Goal: Information Seeking & Learning: Learn about a topic

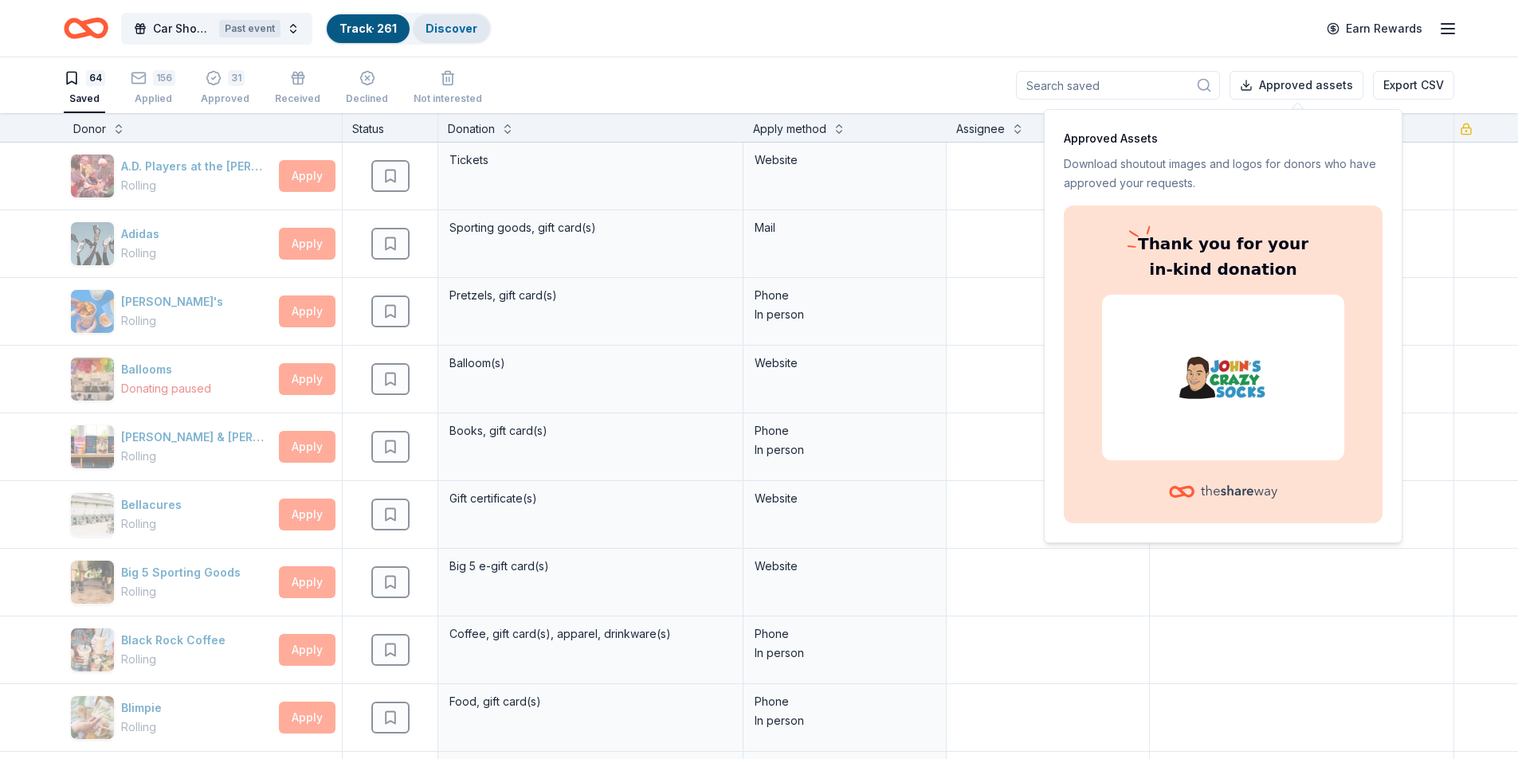
click at [420, 33] on div "Discover" at bounding box center [451, 28] width 77 height 29
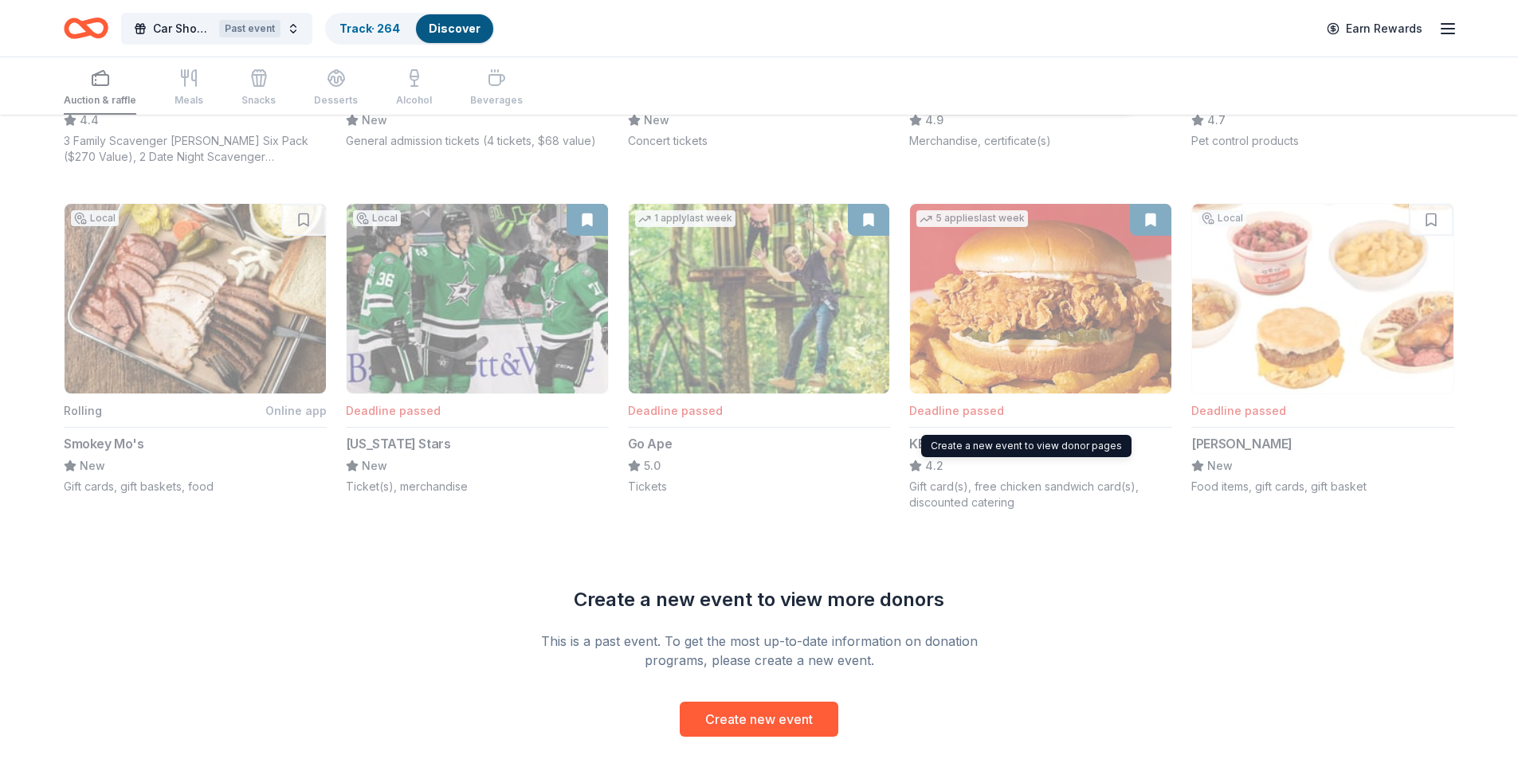
scroll to position [1171, 0]
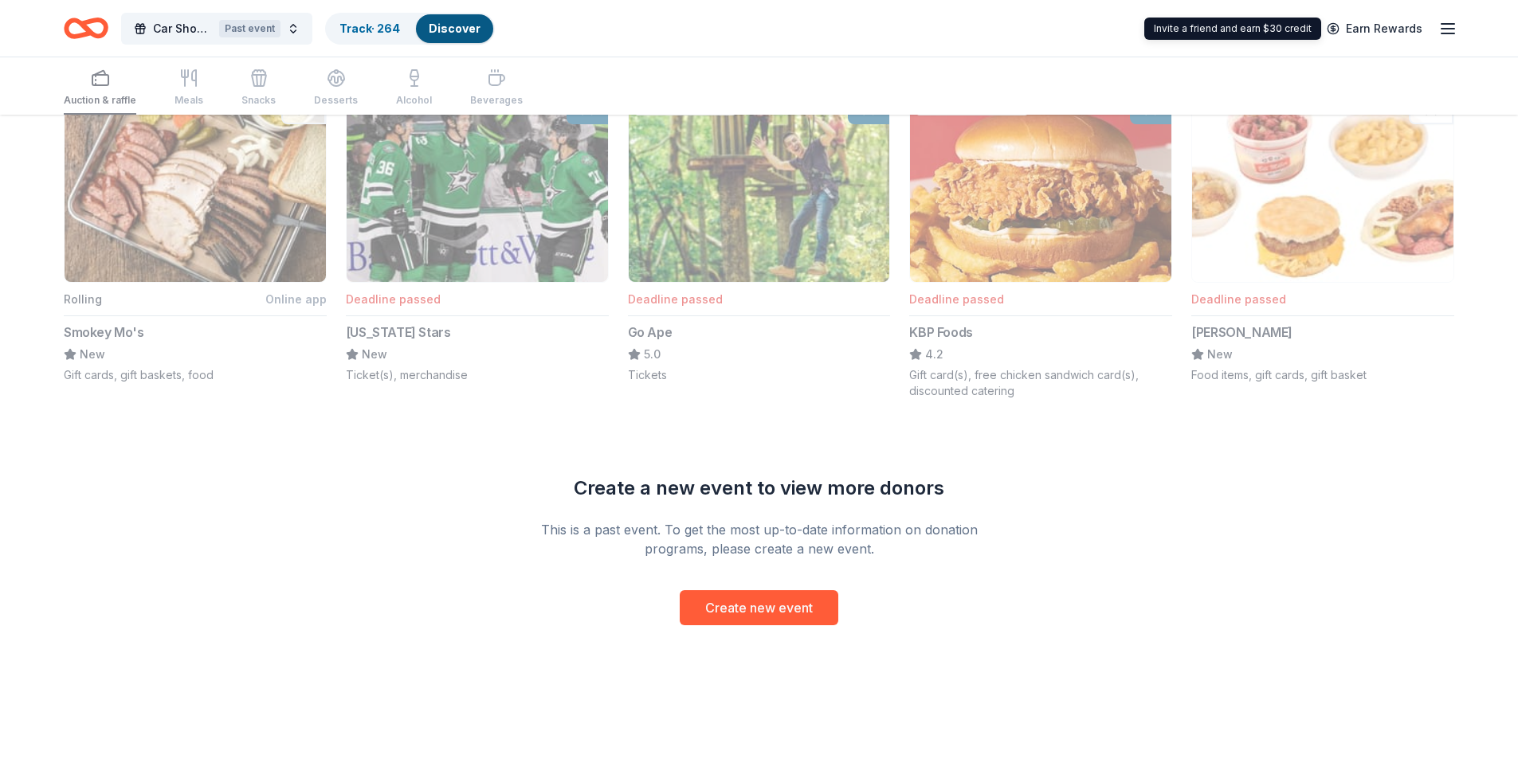
click at [1442, 25] on icon "button" at bounding box center [1447, 28] width 19 height 19
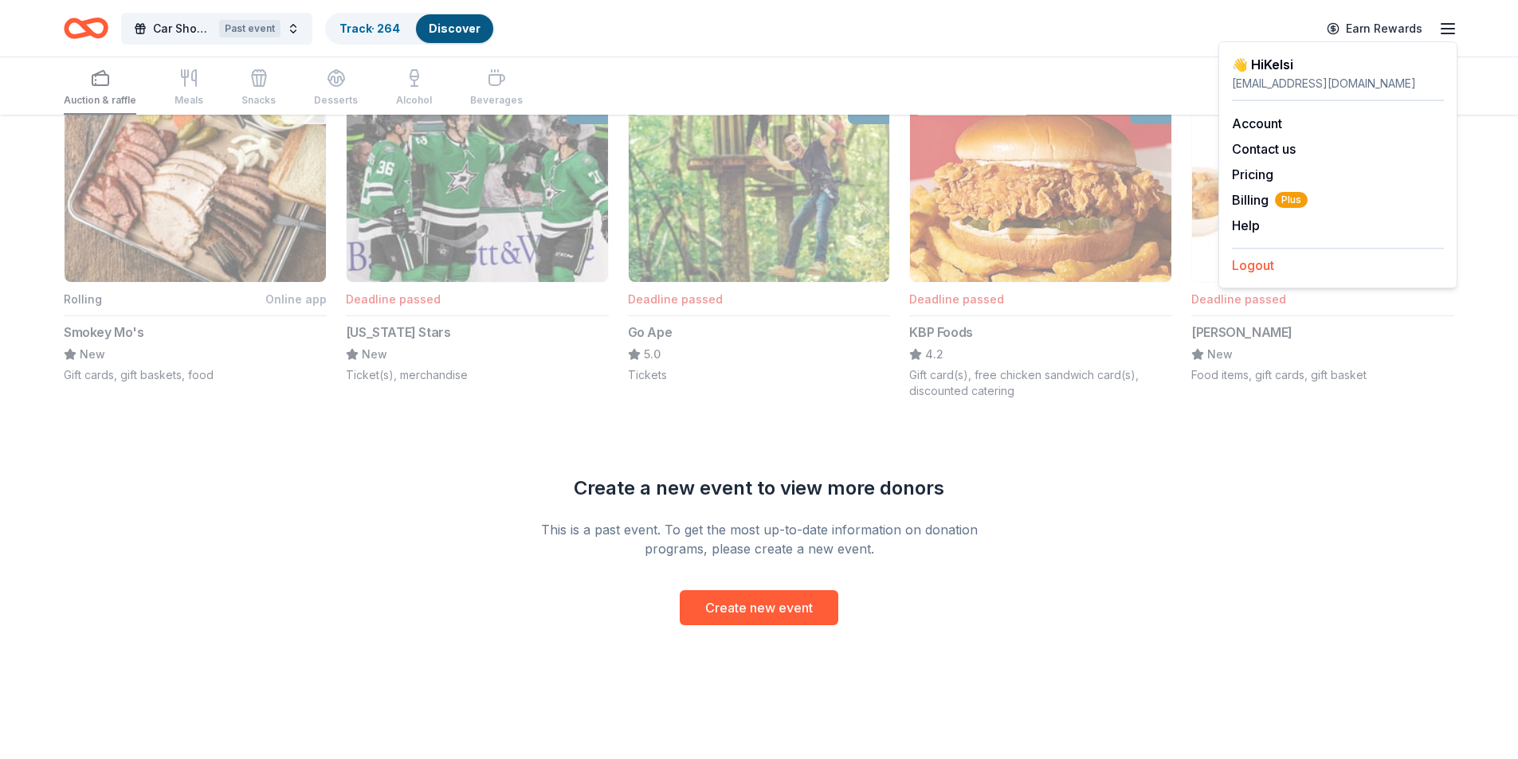
click at [1263, 266] on button "Logout" at bounding box center [1253, 265] width 42 height 19
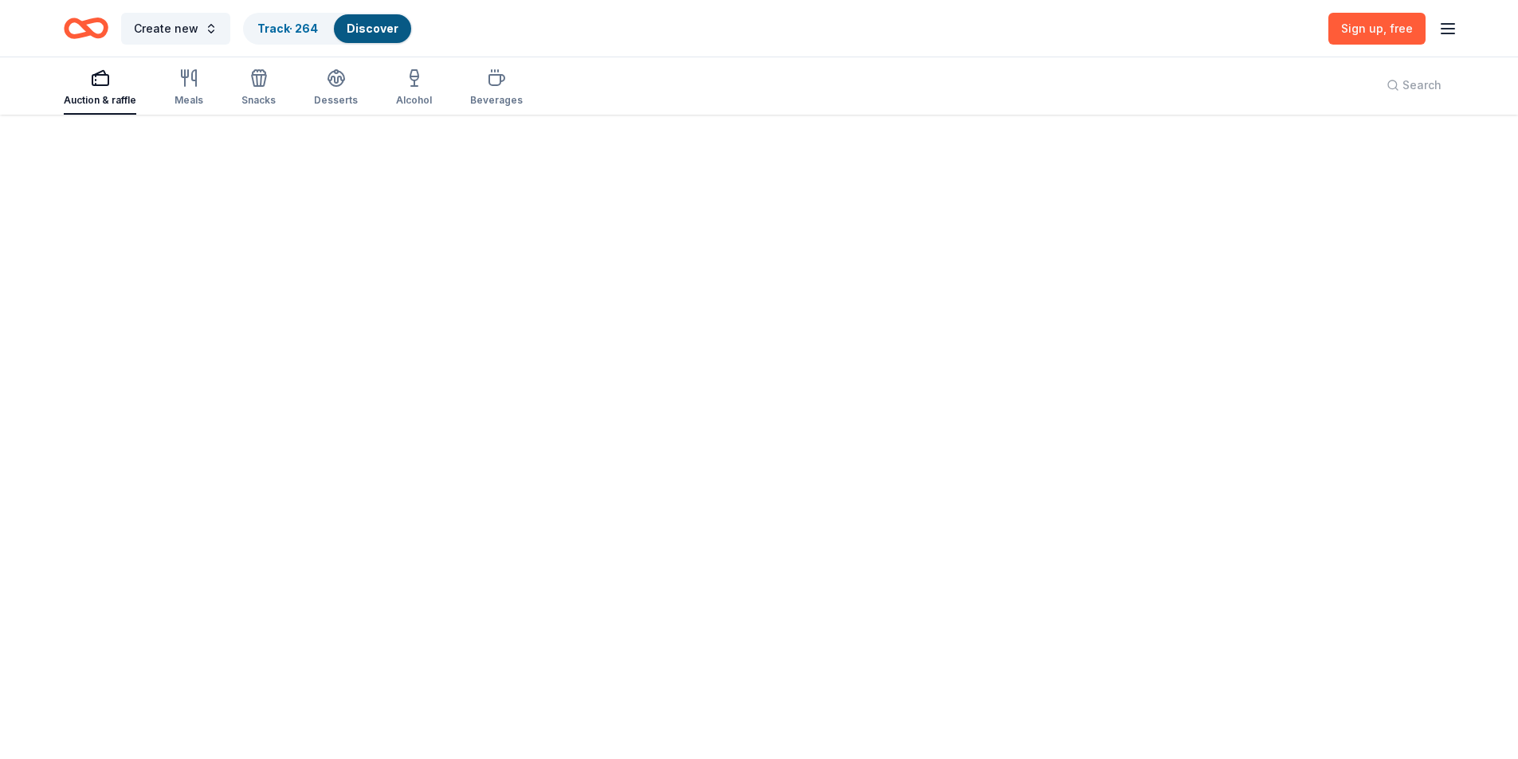
scroll to position [0, 0]
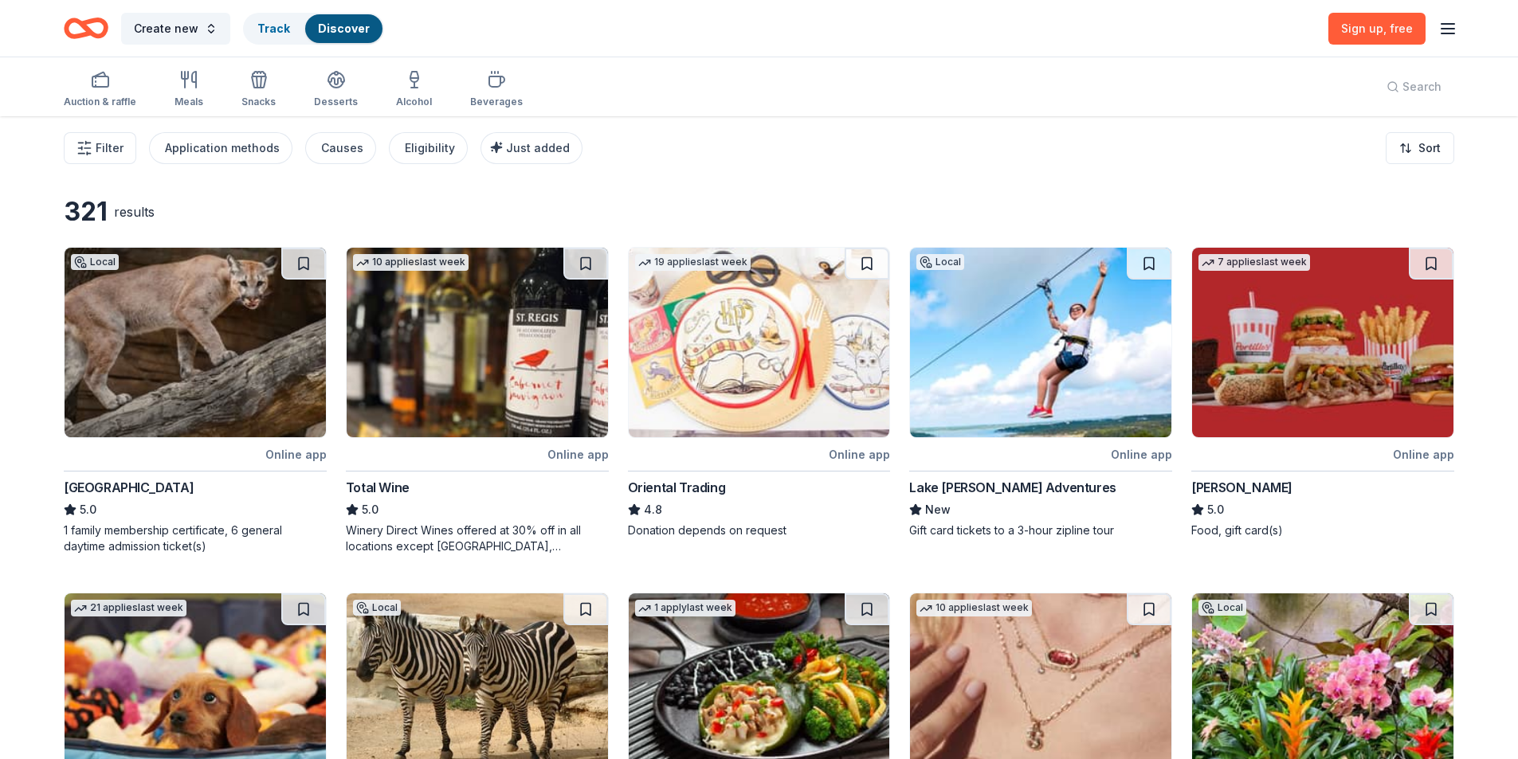
click at [1443, 27] on icon "button" at bounding box center [1447, 28] width 19 height 19
drag, startPoint x: 1304, startPoint y: 155, endPoint x: 1242, endPoint y: 162, distance: 62.6
click at [1301, 157] on div "Log in" at bounding box center [1338, 151] width 212 height 27
click at [1246, 156] on button "Log in" at bounding box center [1250, 155] width 37 height 19
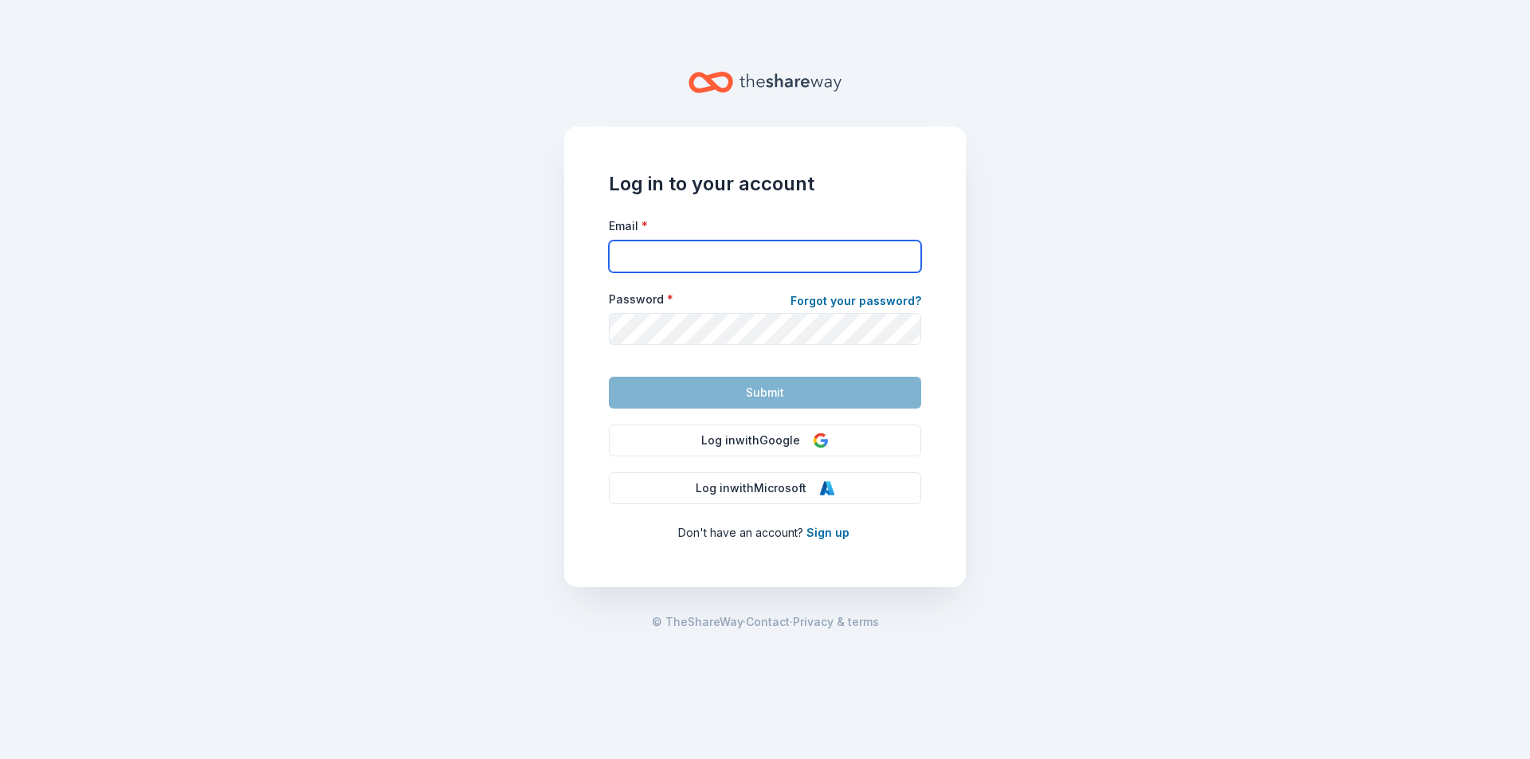
type input "kelsi8310@hillcountry.org"
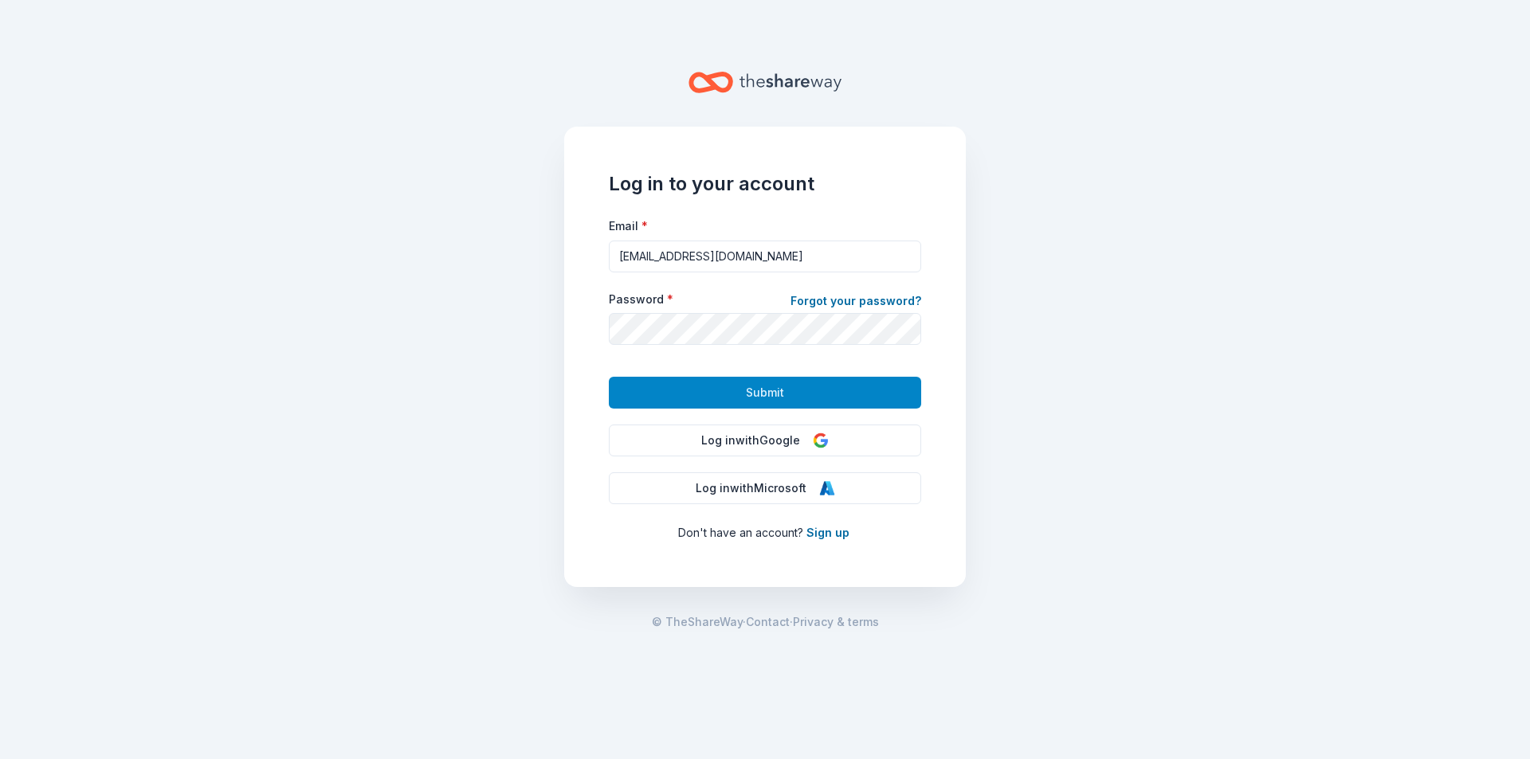
click at [685, 392] on button "Submit" at bounding box center [765, 393] width 312 height 32
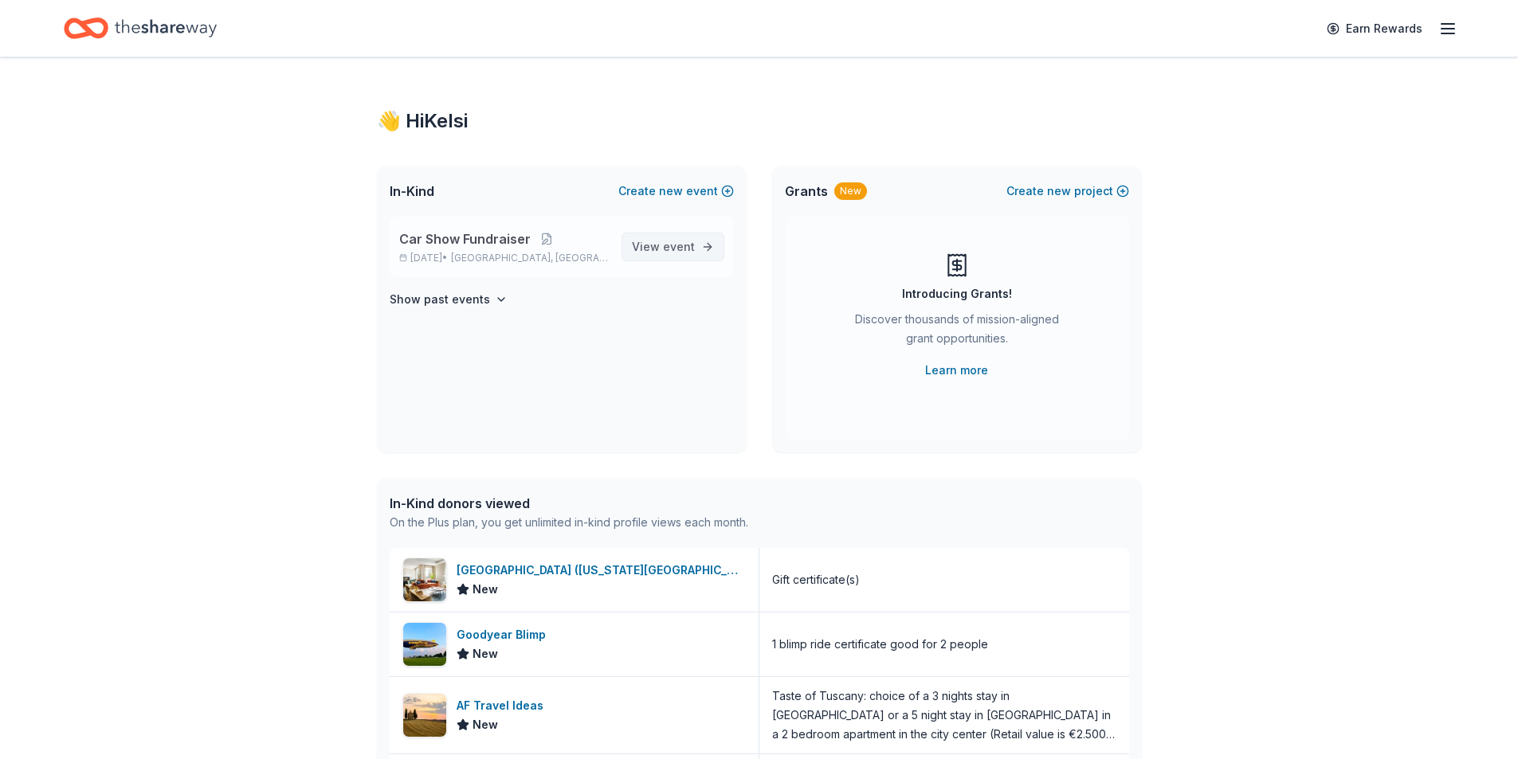
click at [656, 243] on span "View event" at bounding box center [663, 246] width 63 height 19
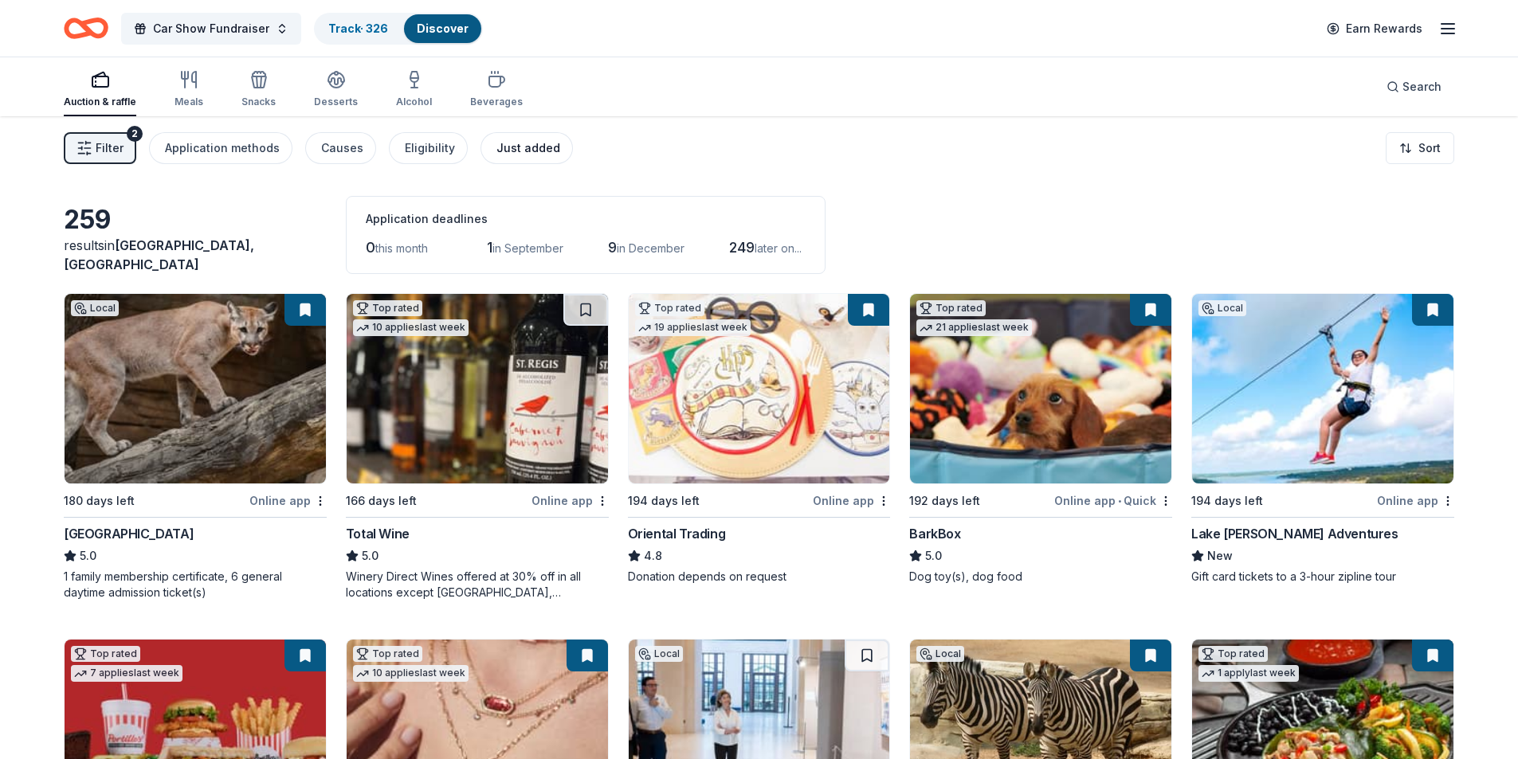
click at [517, 148] on div "Just added" at bounding box center [528, 148] width 64 height 19
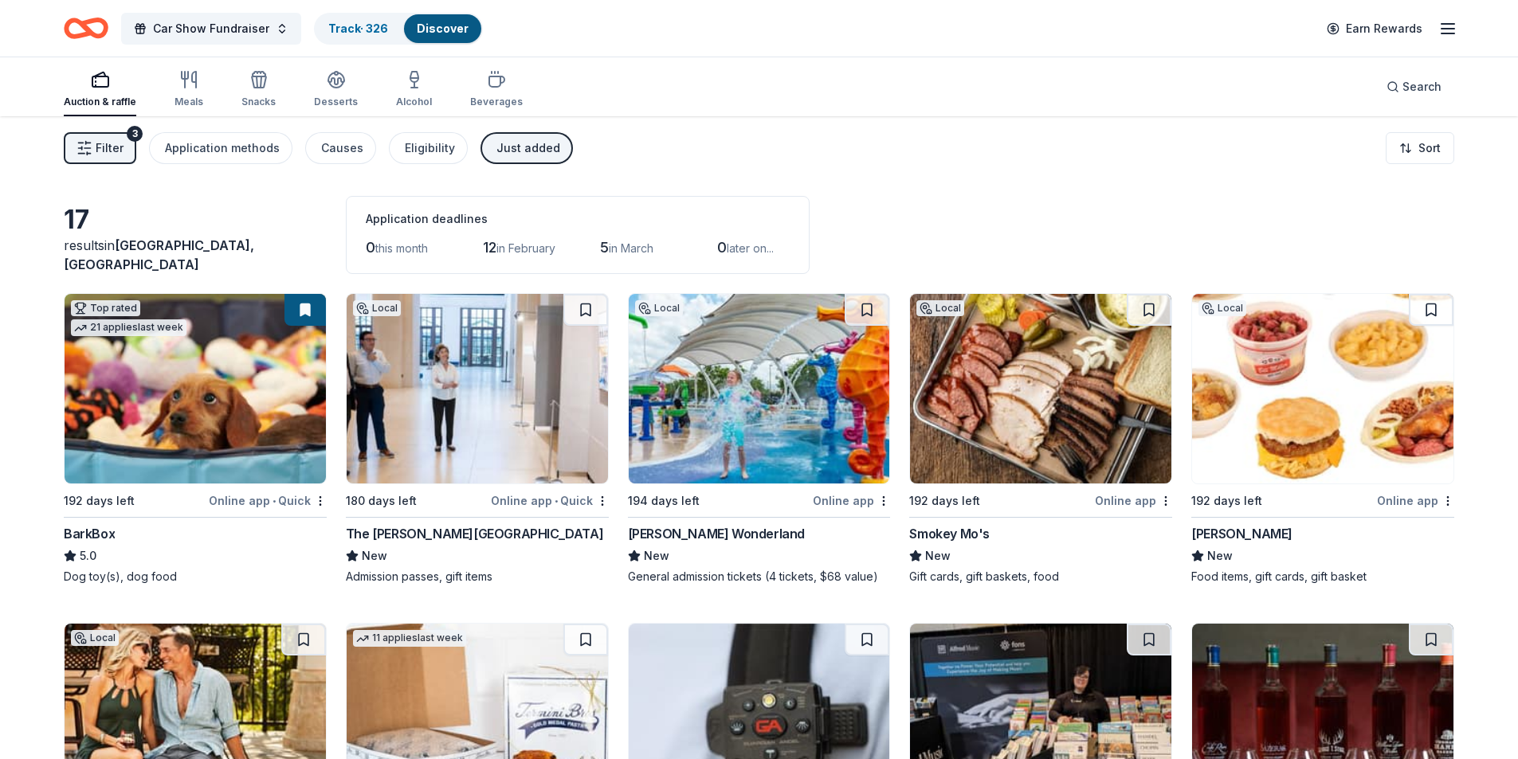
click at [501, 143] on div "Just added" at bounding box center [528, 148] width 64 height 19
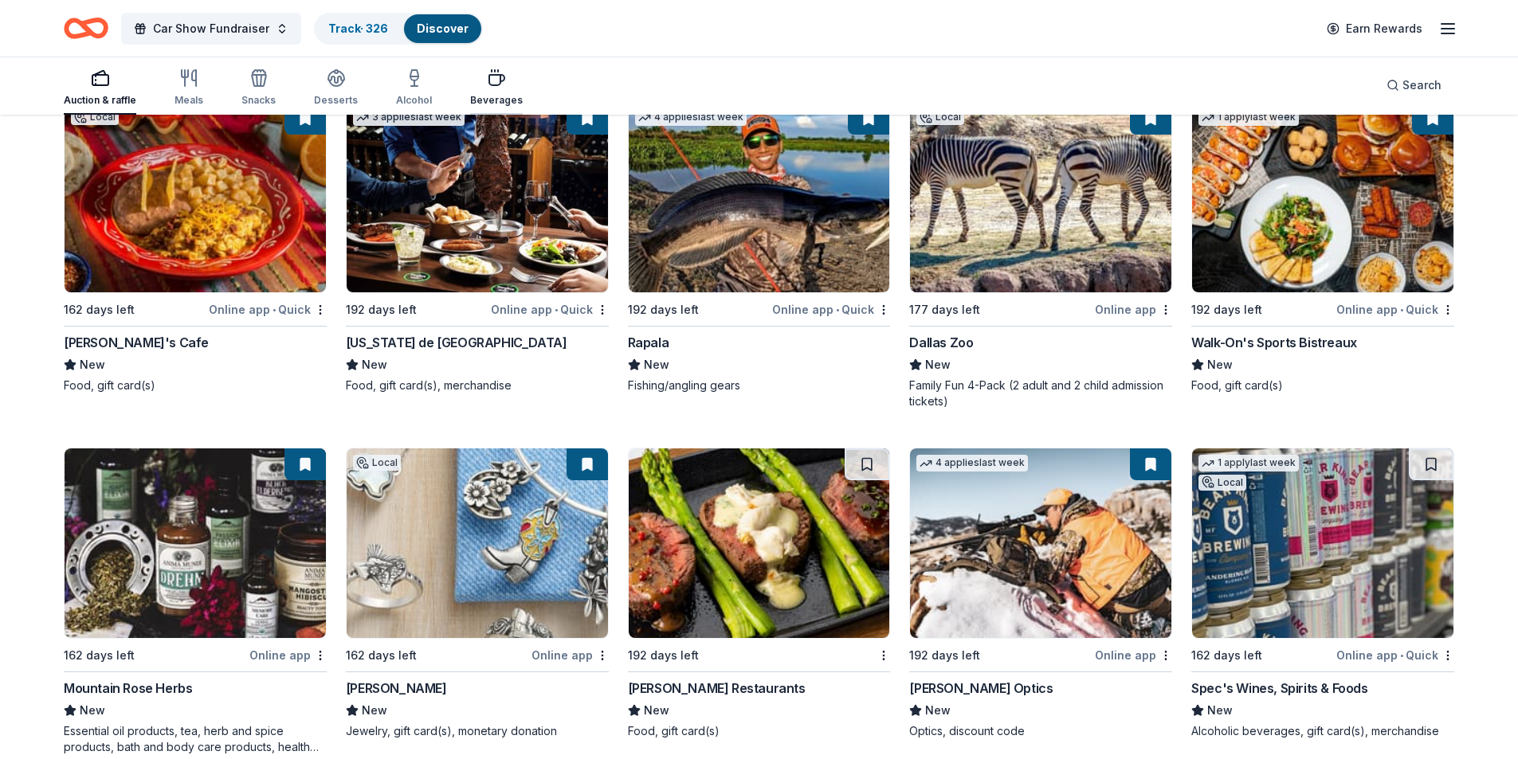
scroll to position [7764, 0]
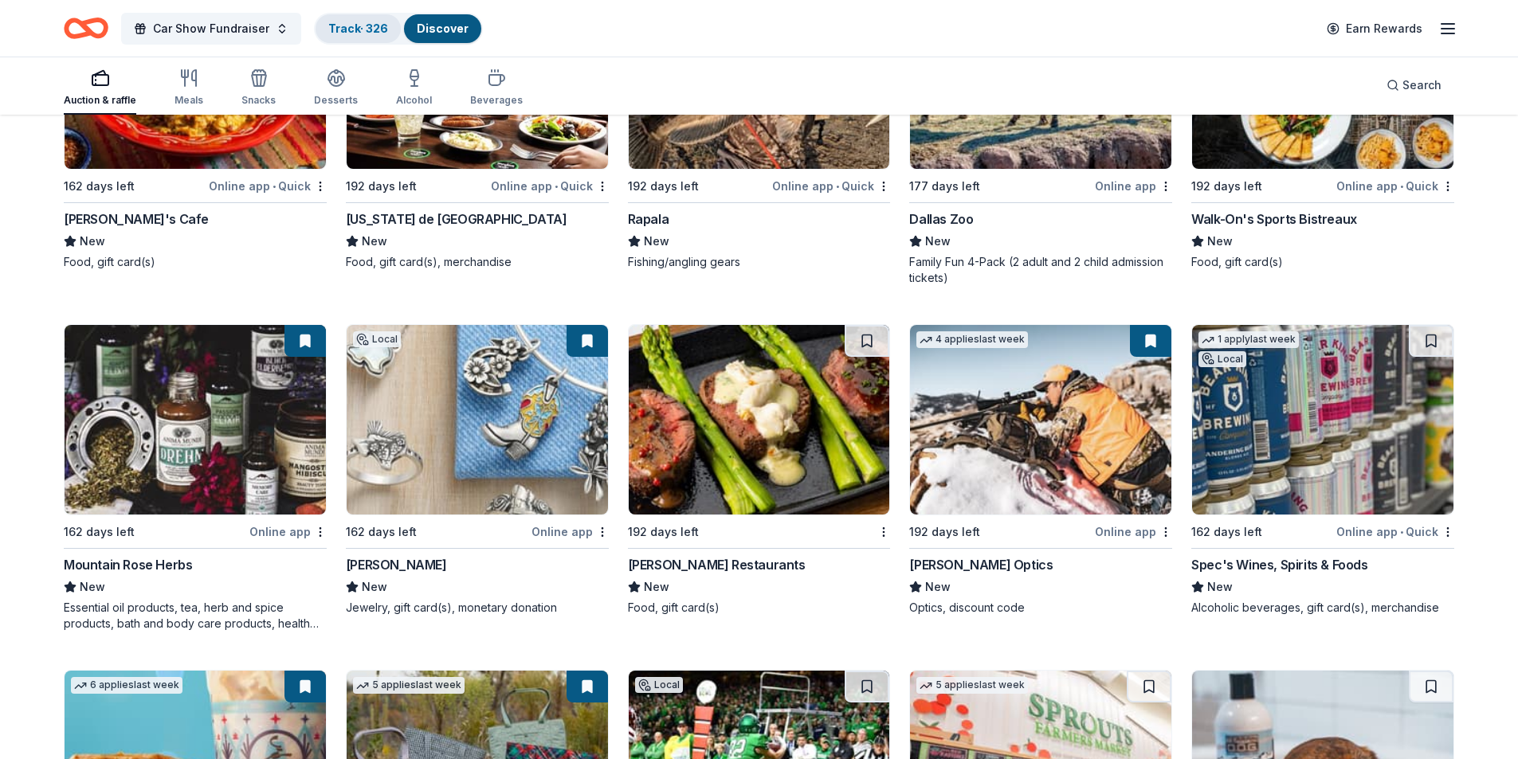
click at [329, 26] on link "Track · 326" at bounding box center [358, 29] width 60 height 14
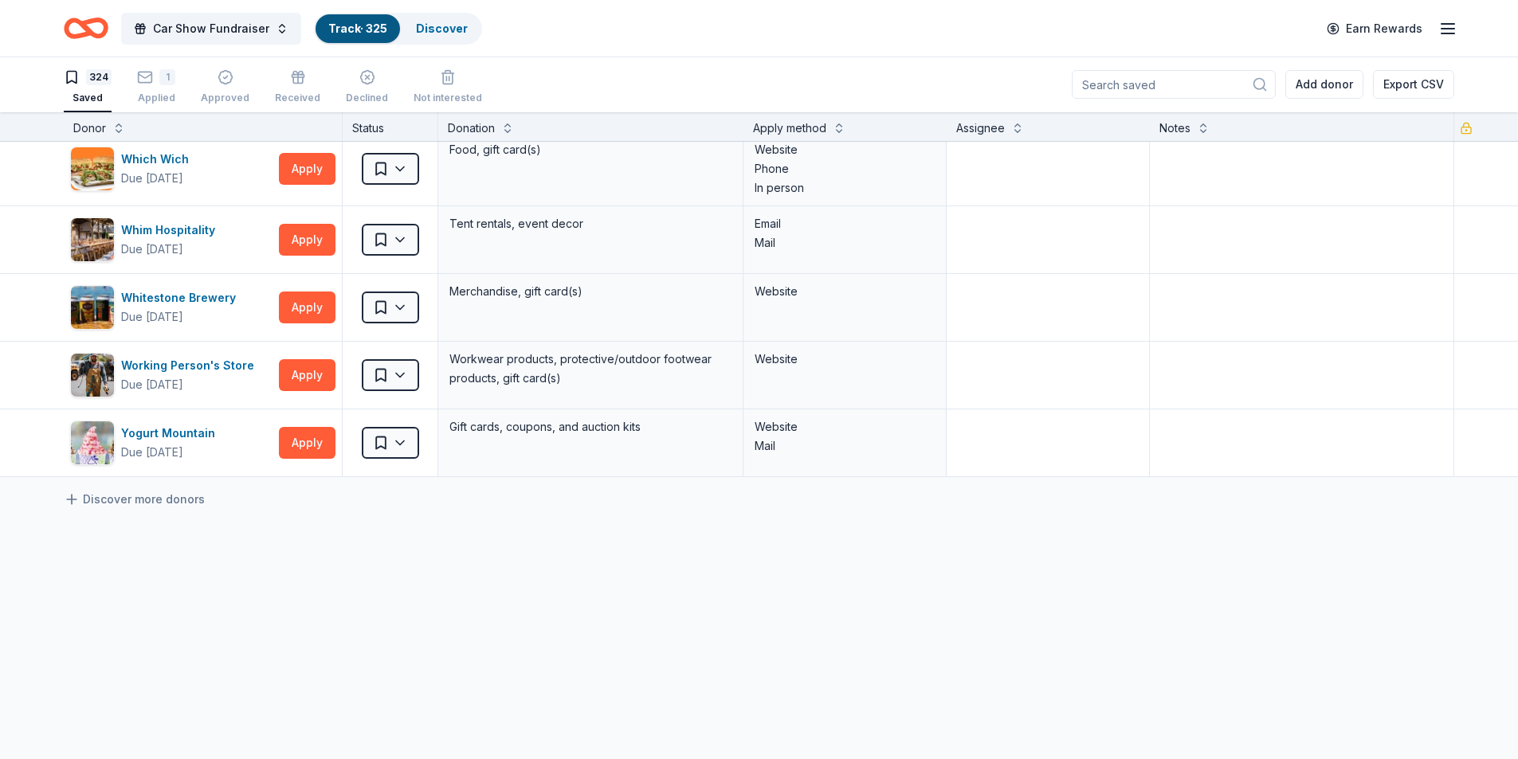
scroll to position [21730, 0]
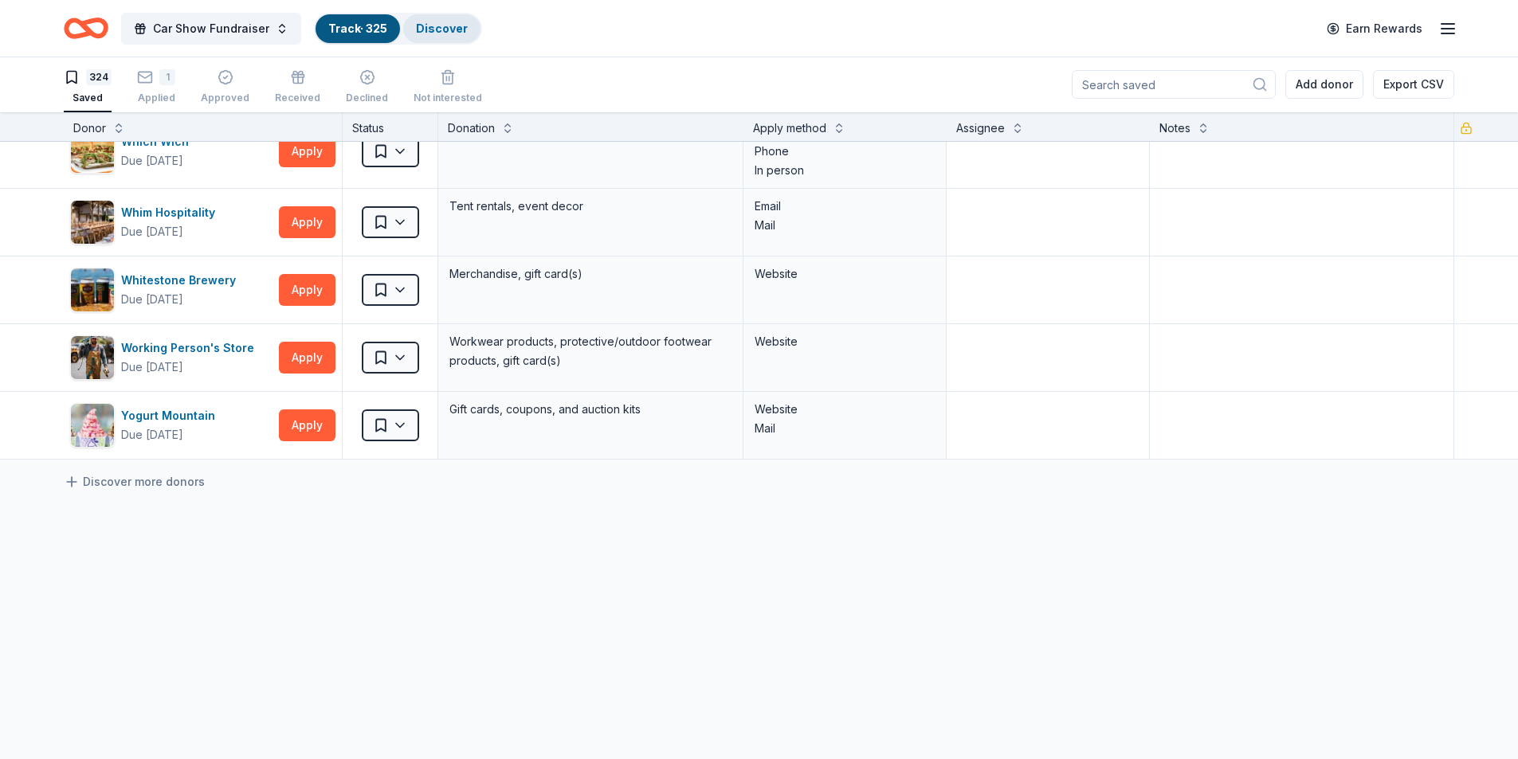
click at [436, 32] on link "Discover" at bounding box center [442, 29] width 52 height 14
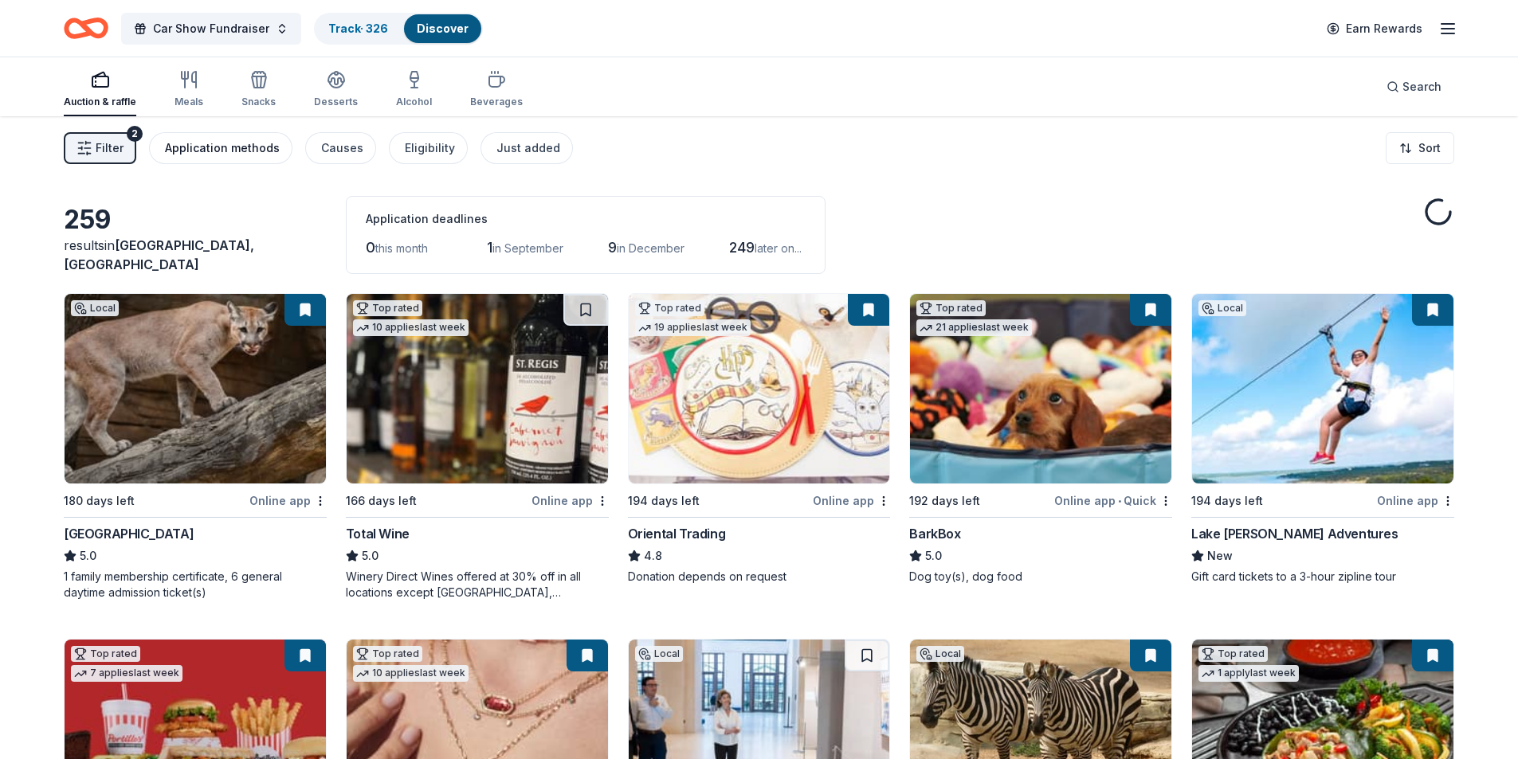
click at [241, 149] on div "Application methods" at bounding box center [222, 148] width 115 height 19
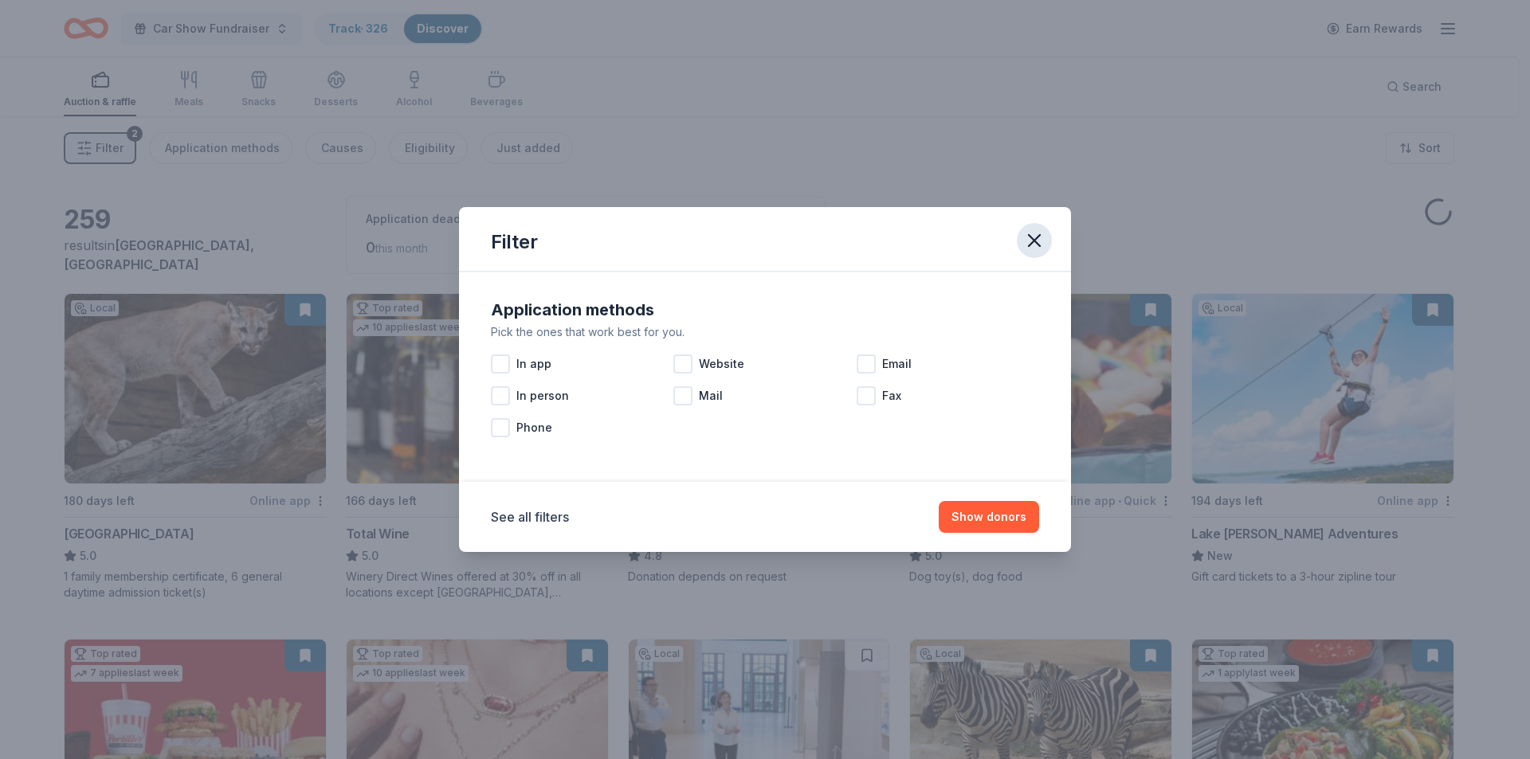
click at [1036, 223] on button "button" at bounding box center [1034, 240] width 35 height 35
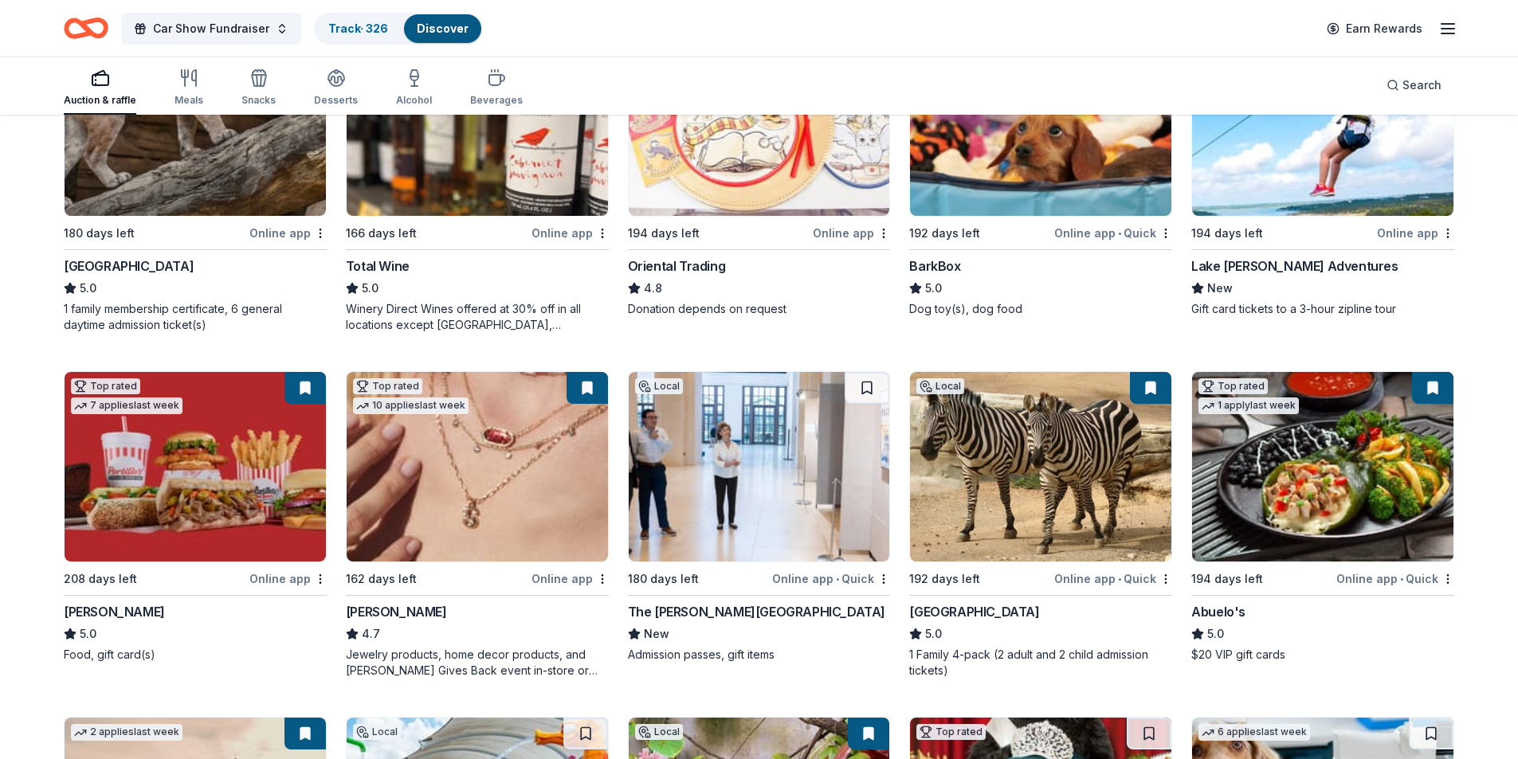
scroll to position [239, 0]
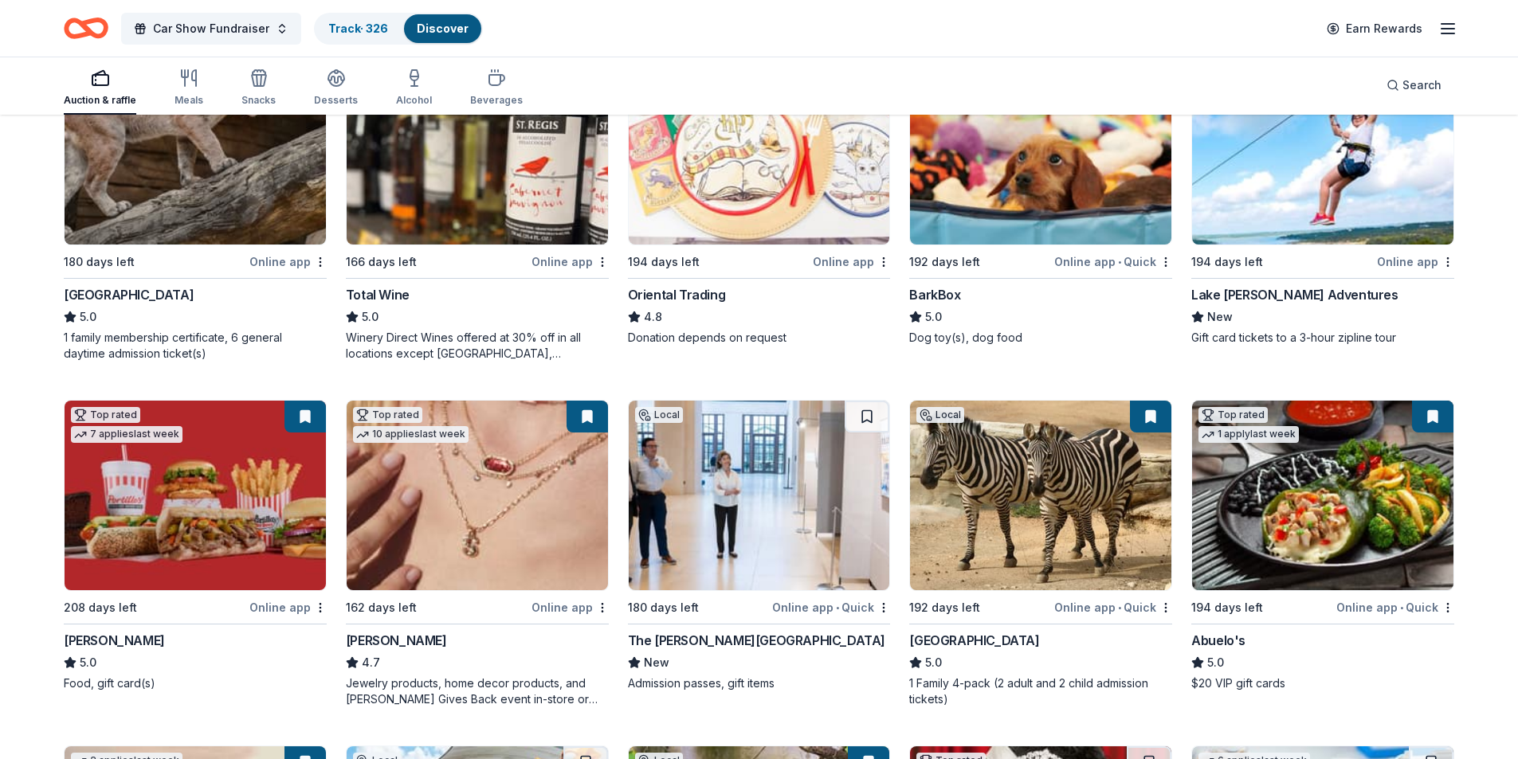
click at [1374, 187] on img at bounding box center [1322, 150] width 261 height 190
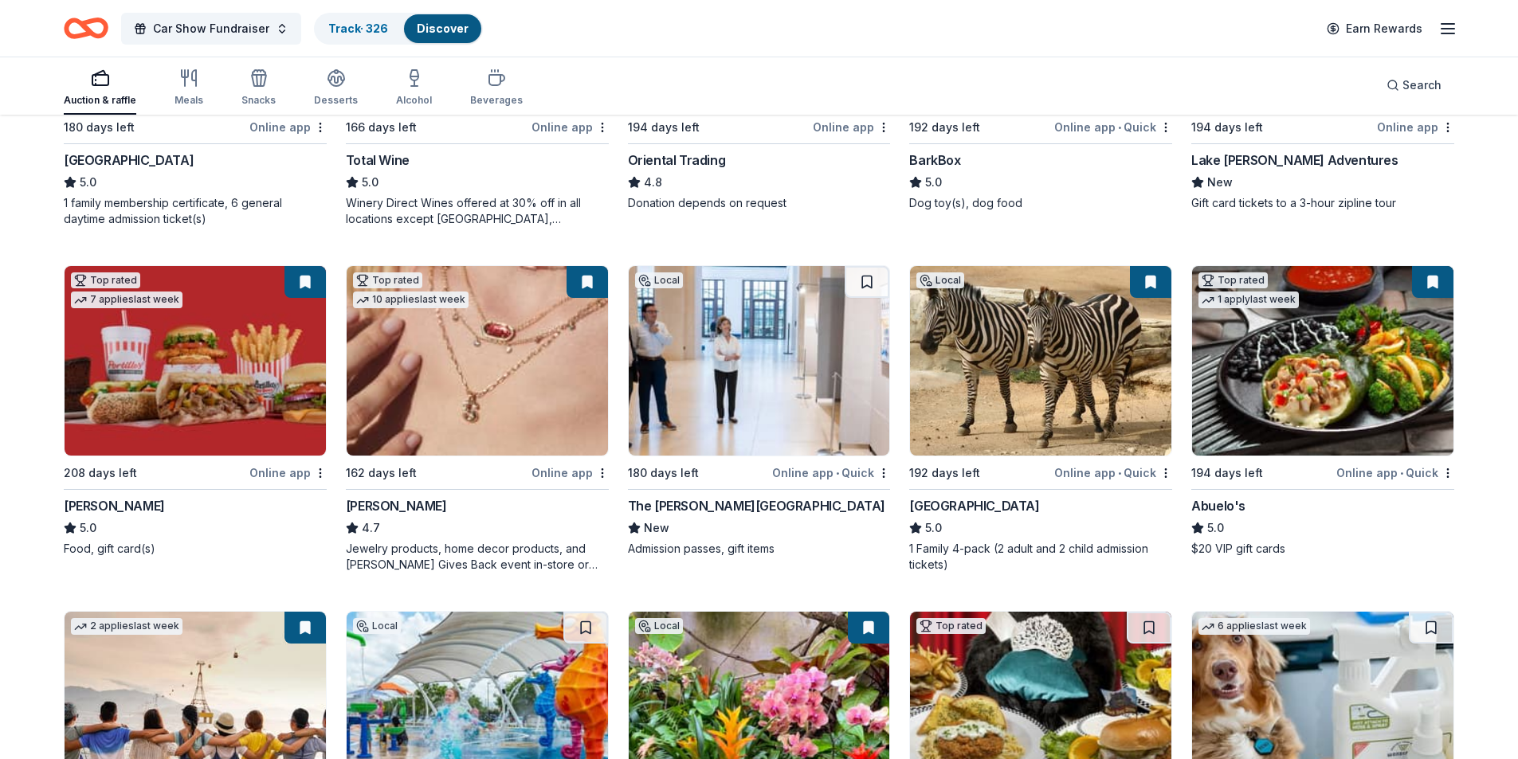
scroll to position [398, 0]
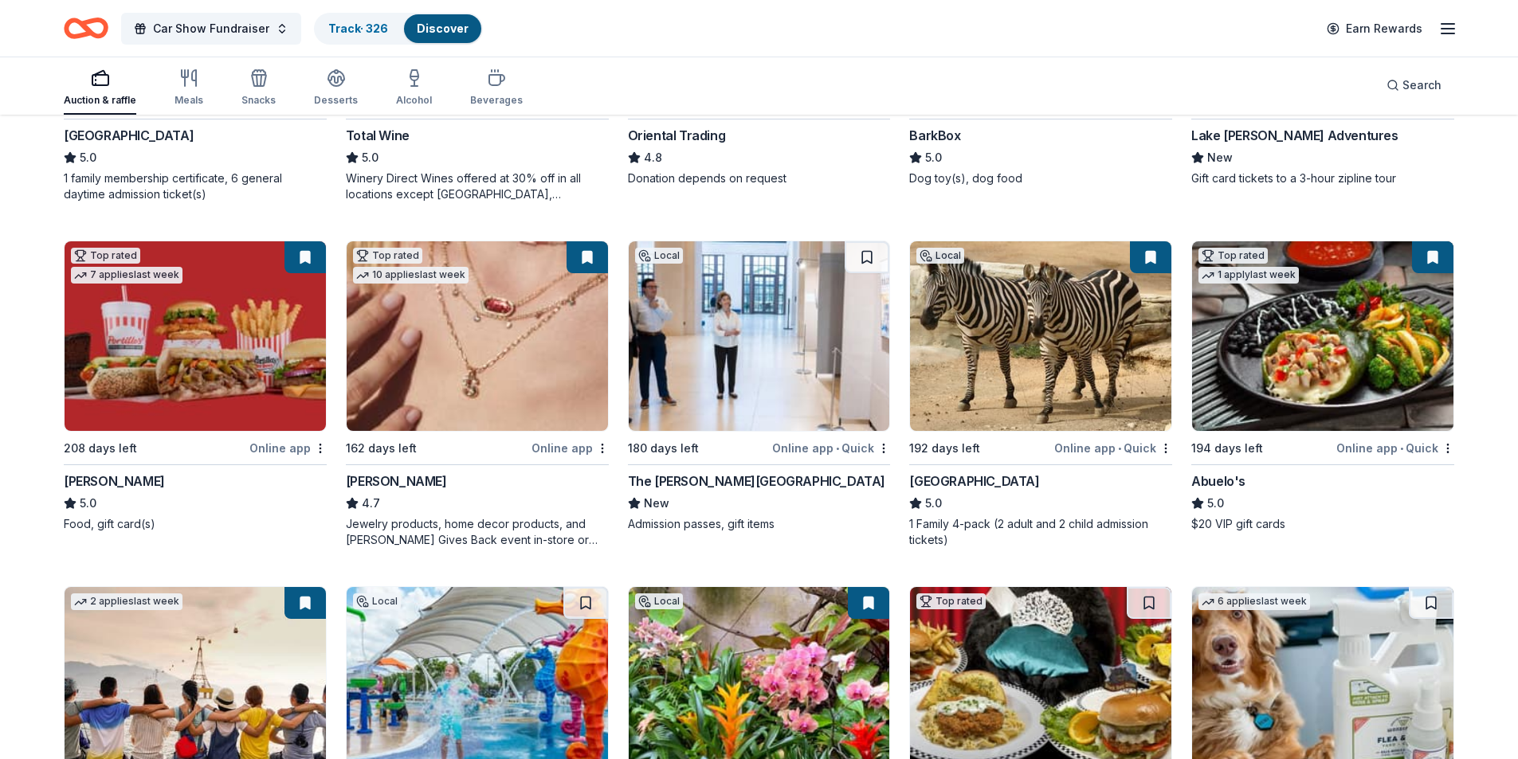
click at [592, 250] on button at bounding box center [587, 257] width 41 height 32
click at [539, 319] on img at bounding box center [477, 336] width 261 height 190
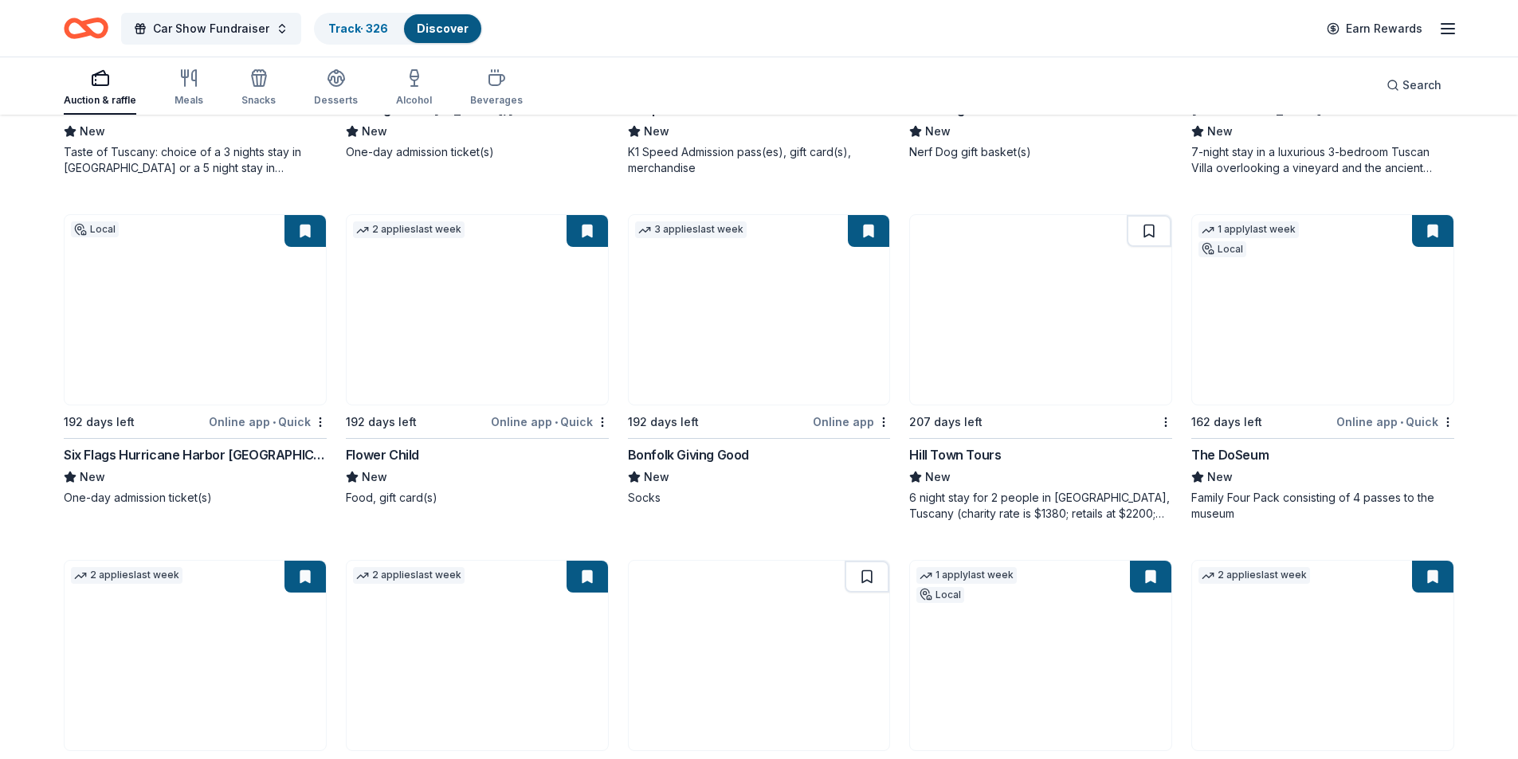
scroll to position [4383, 0]
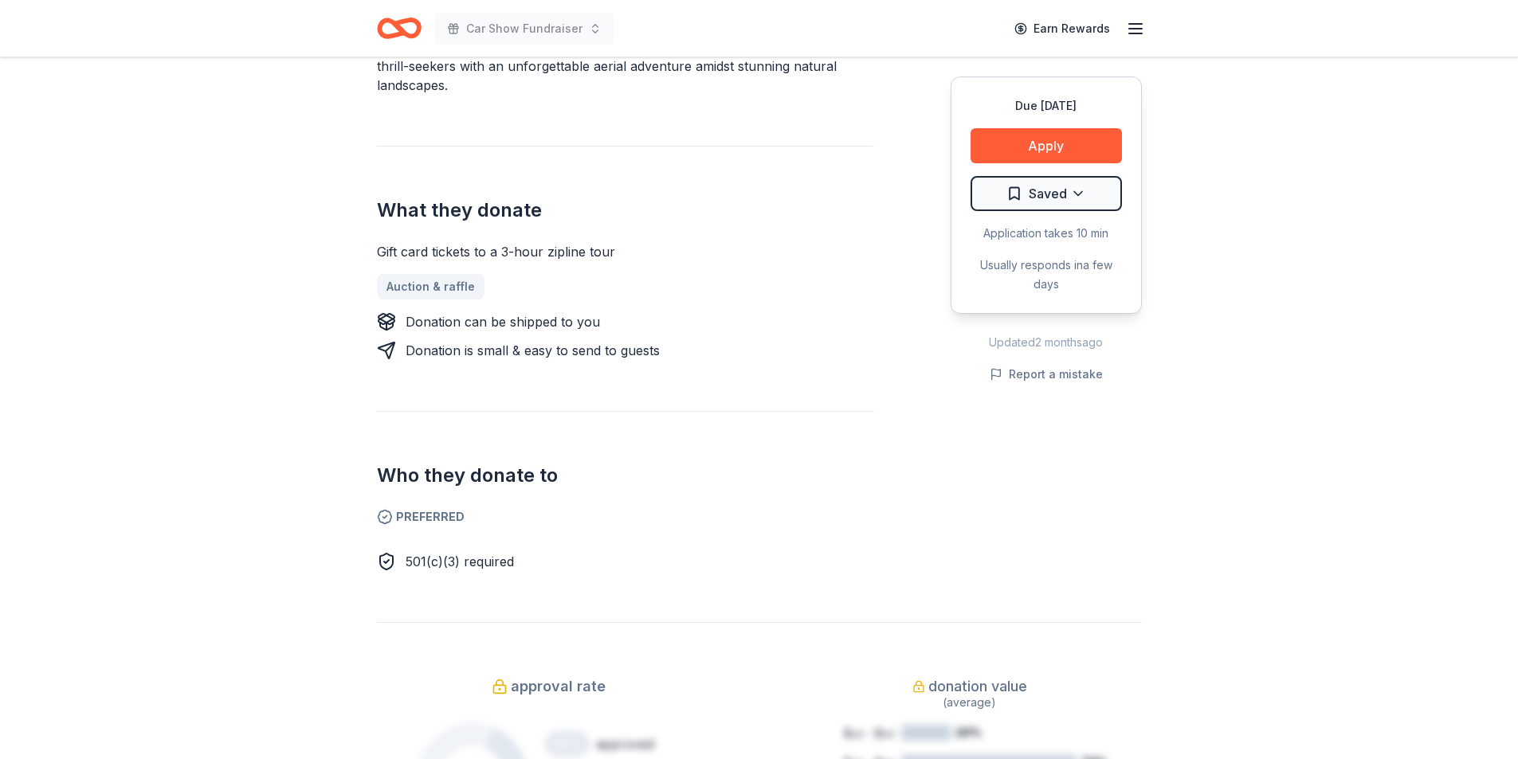
scroll to position [797, 0]
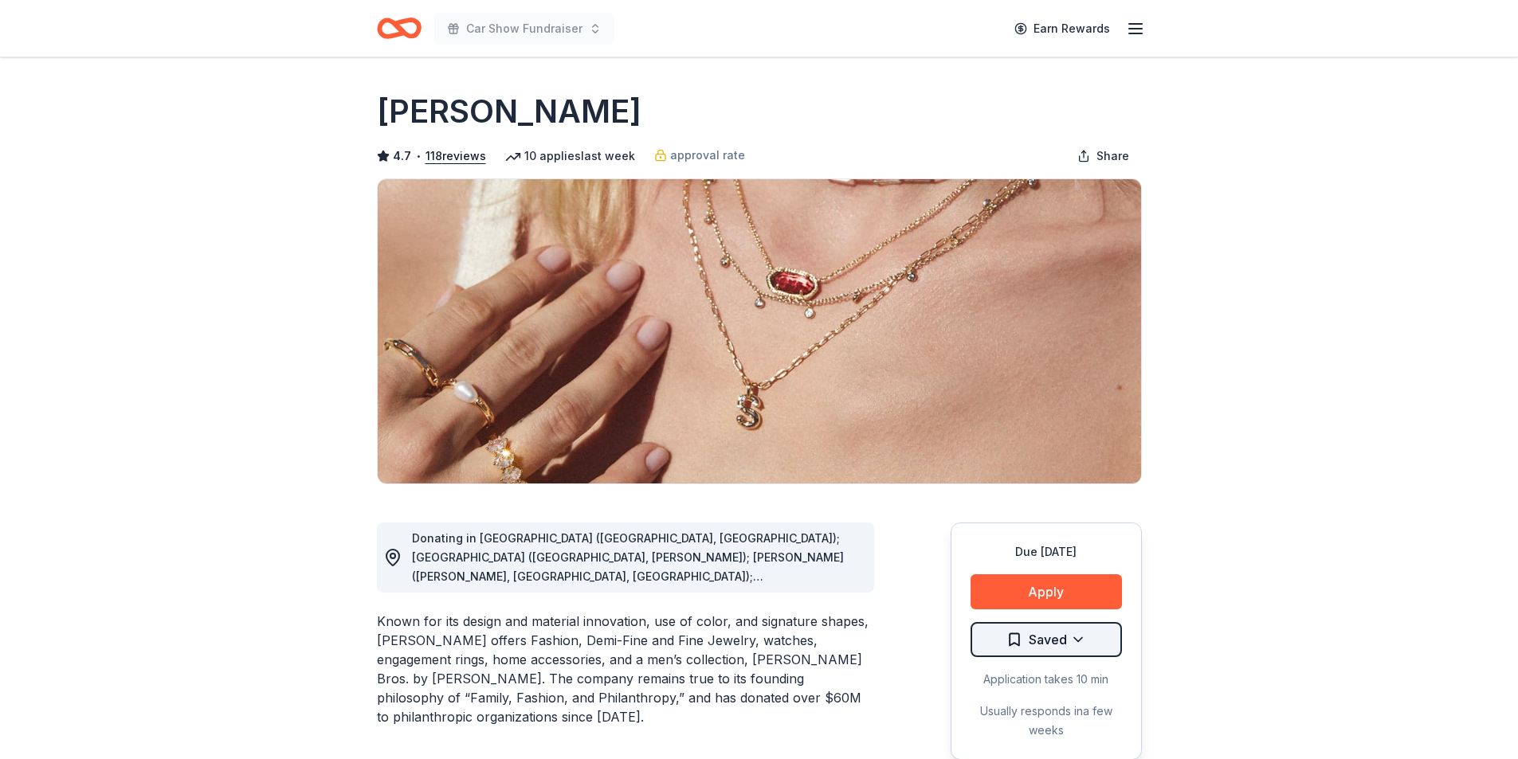
click at [1038, 642] on html "Car Show Fundraiser Earn Rewards Due in 162 days Share Kendra Scott 4.7 • 118 r…" at bounding box center [759, 379] width 1518 height 759
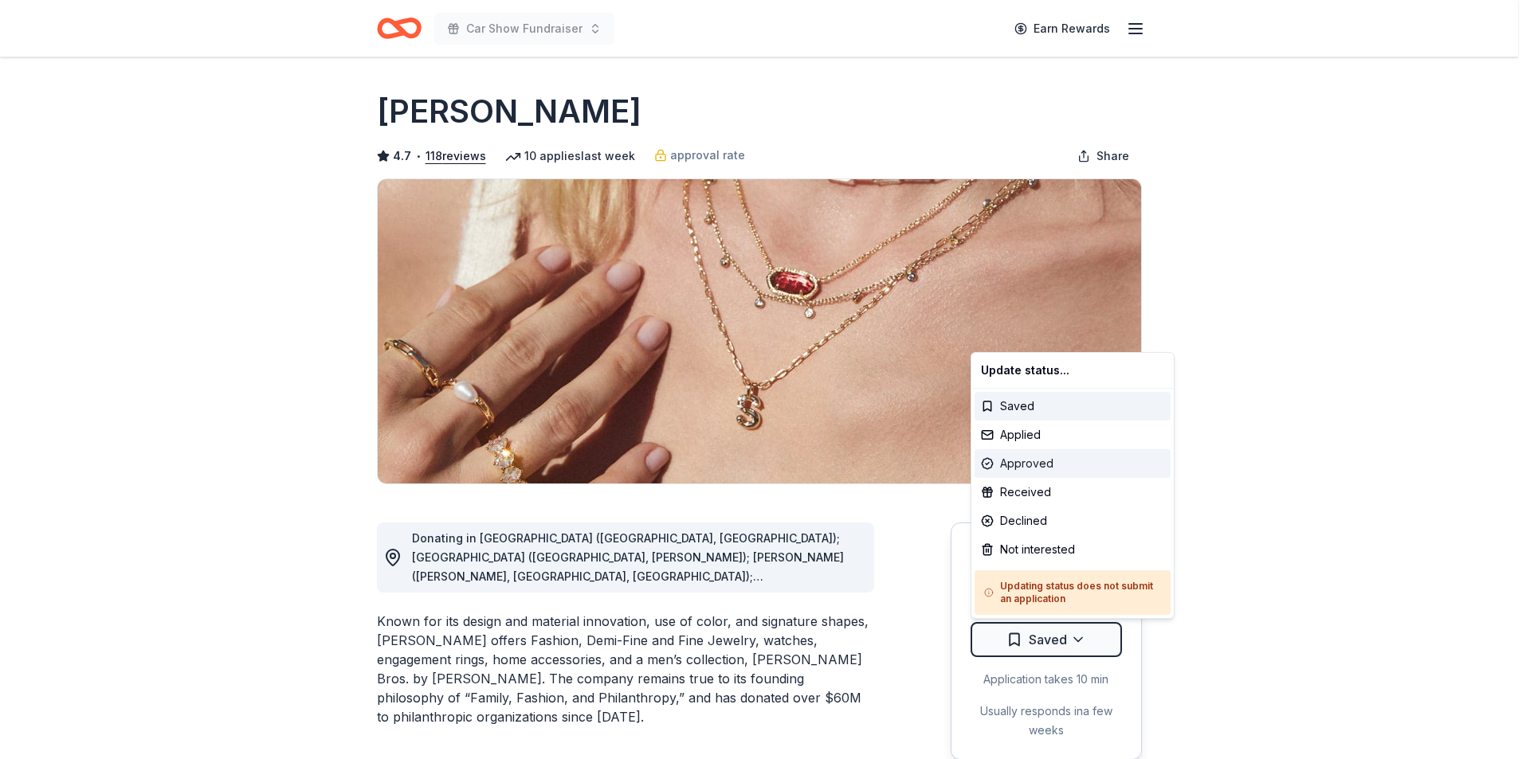
click at [1034, 468] on div "Approved" at bounding box center [1073, 463] width 196 height 29
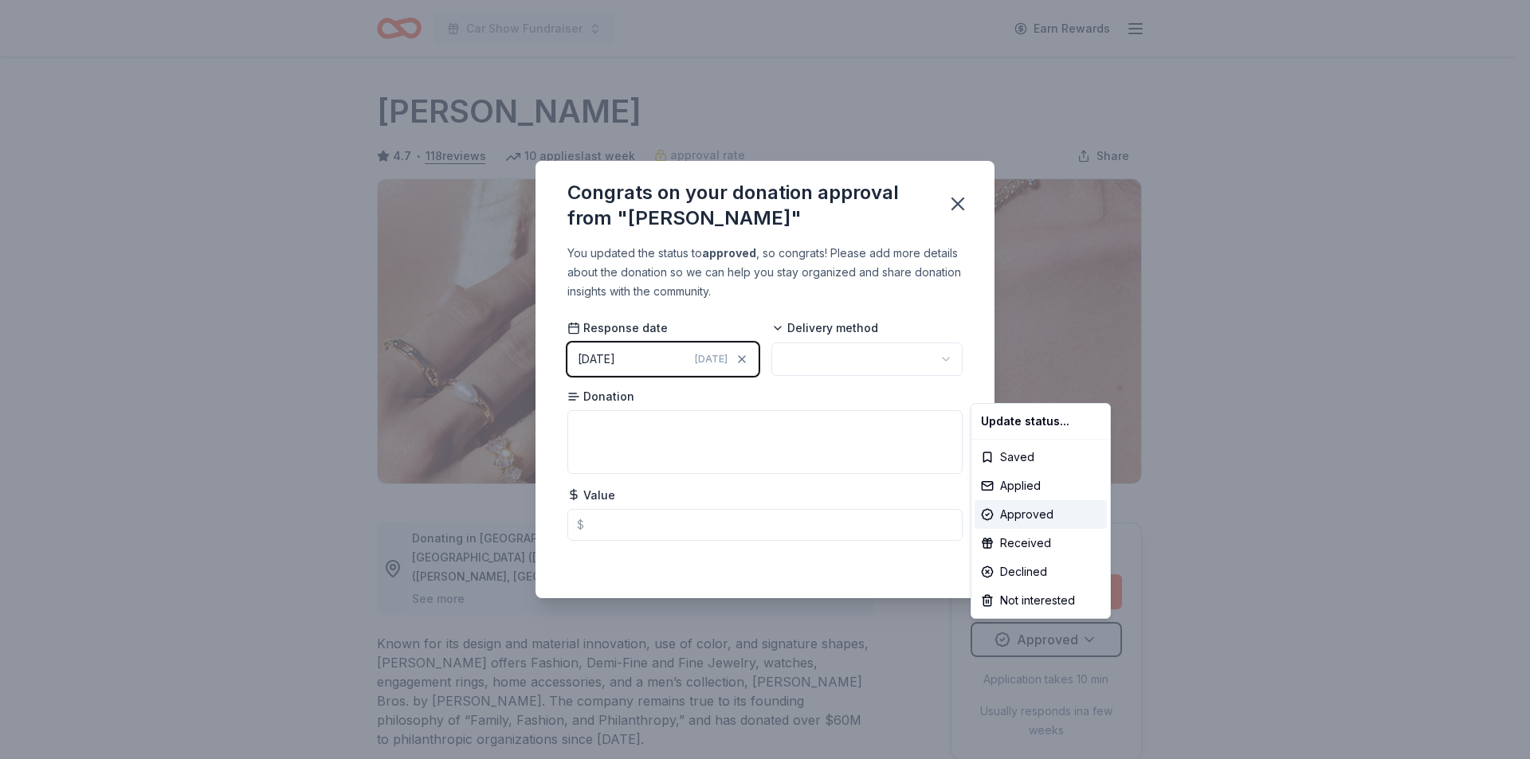
click at [823, 350] on html "Car Show Fundraiser Earn Rewards Due in 162 days Share Kendra Scott 4.7 • 118 r…" at bounding box center [765, 379] width 1530 height 759
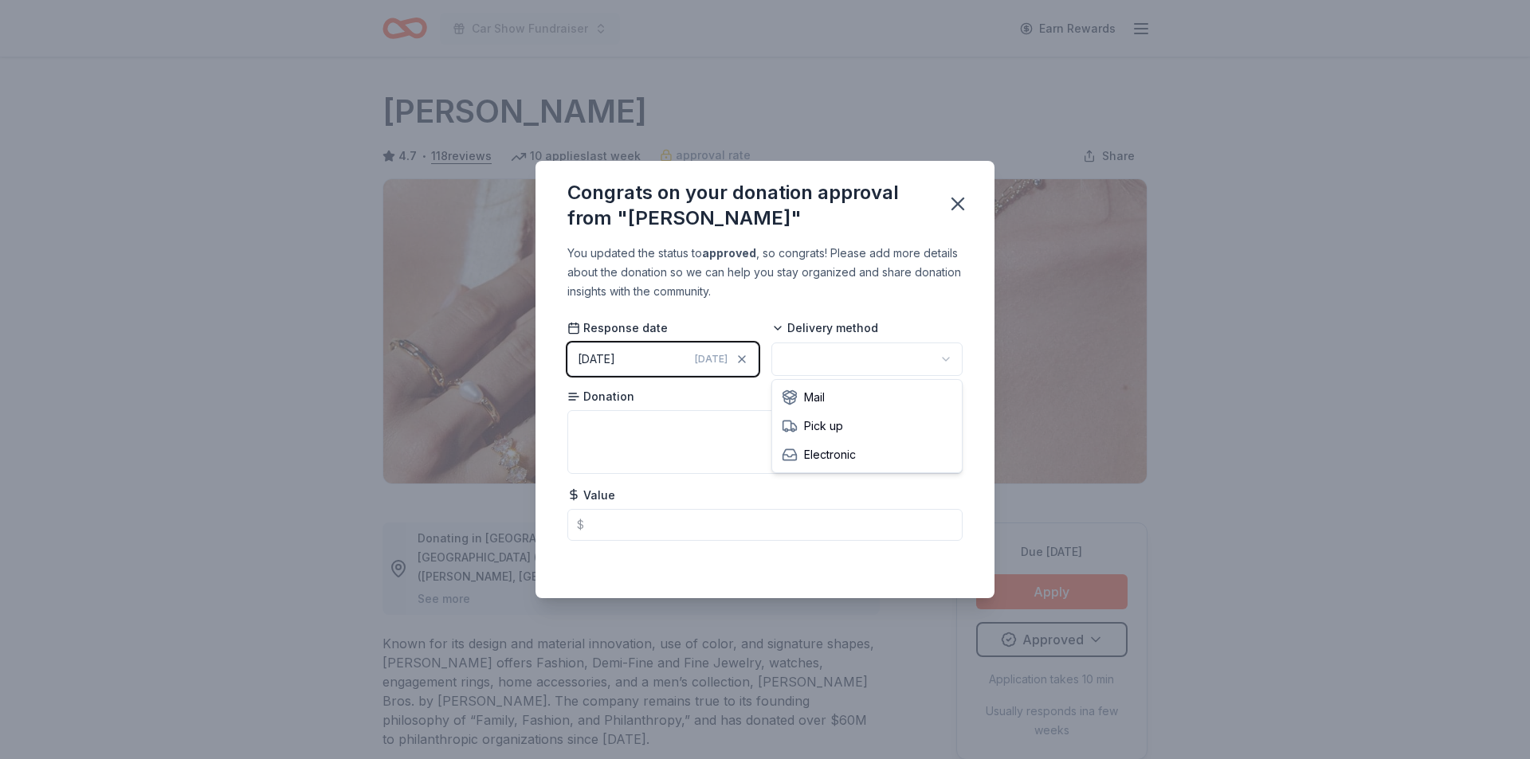
click at [828, 362] on html "Car Show Fundraiser Earn Rewards Due in 162 days Share Kendra Scott 4.7 • 118 r…" at bounding box center [765, 379] width 1530 height 759
click at [705, 443] on textarea at bounding box center [764, 442] width 395 height 64
type textarea "Jewelry"
click at [963, 200] on icon "button" at bounding box center [957, 203] width 11 height 11
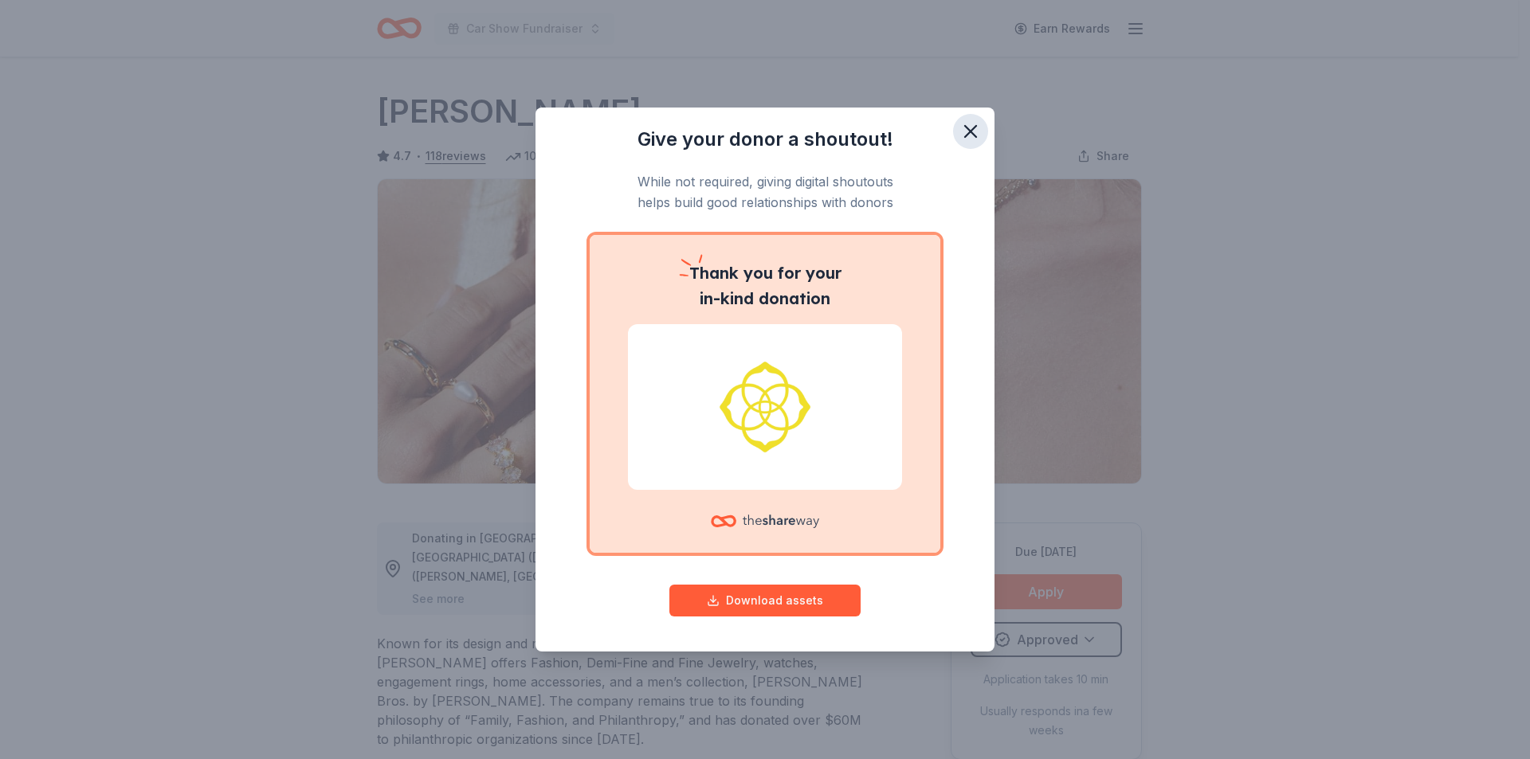
click at [975, 129] on icon "button" at bounding box center [970, 131] width 22 height 22
